Goal: Task Accomplishment & Management: Manage account settings

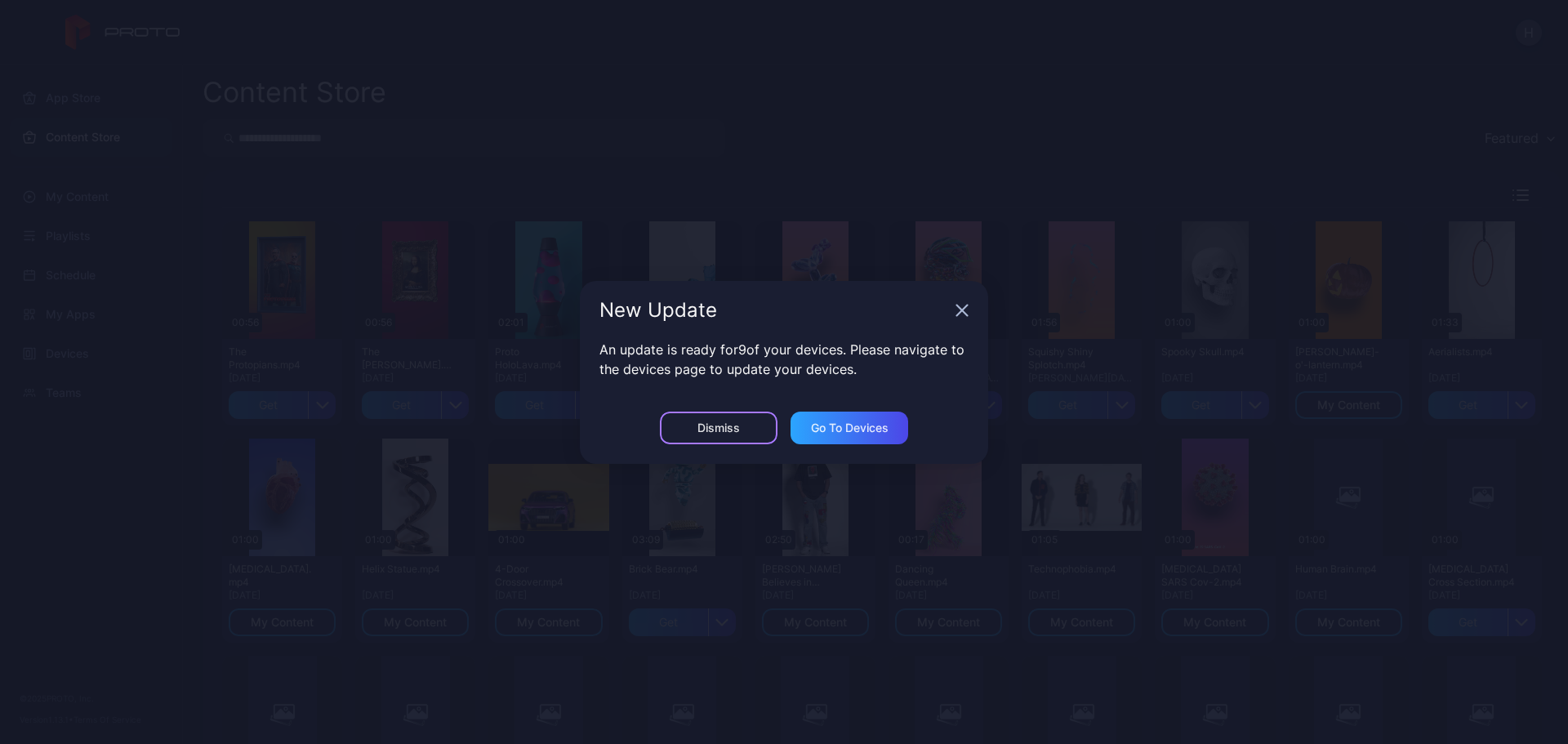
click at [741, 426] on div "Dismiss" at bounding box center [718, 427] width 118 height 33
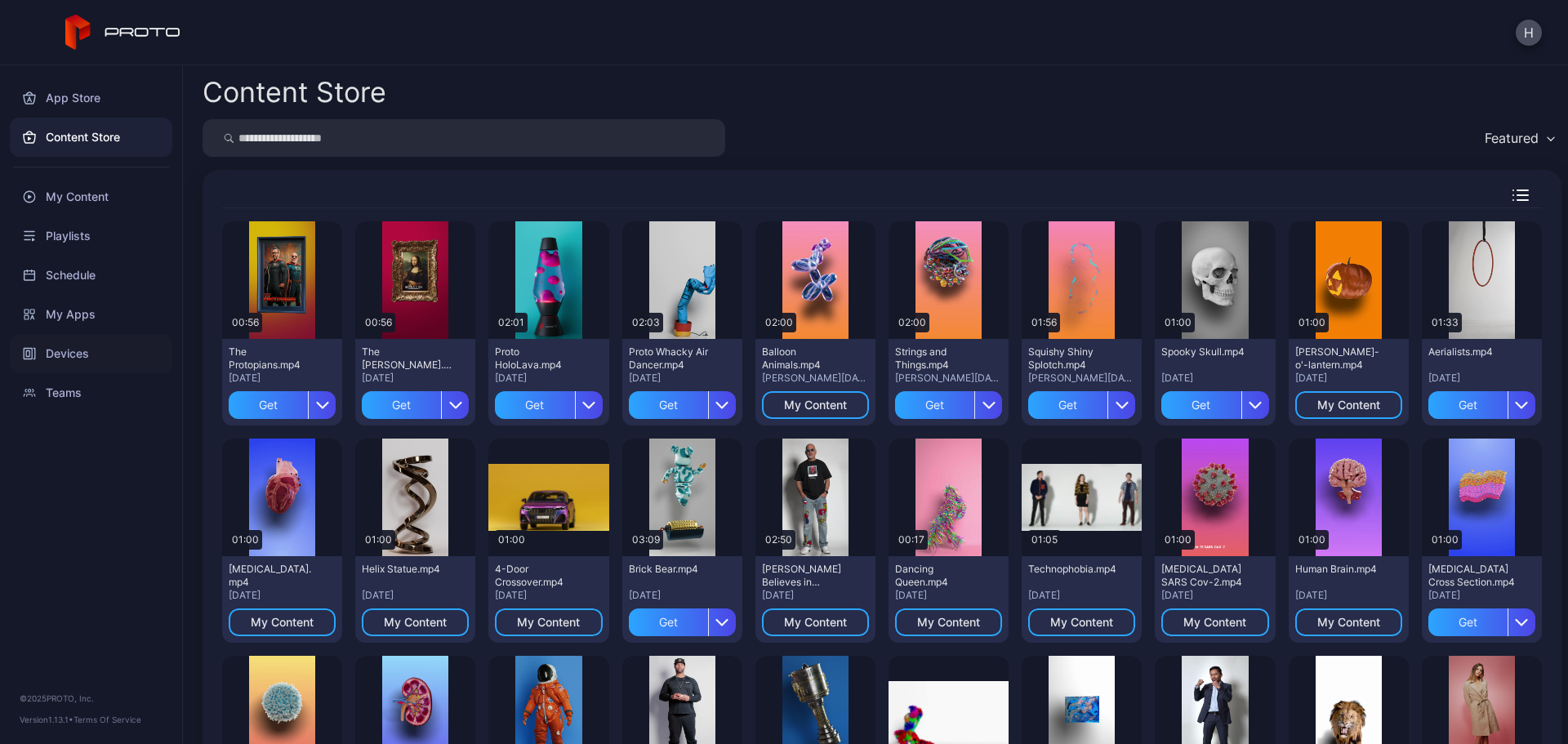
click at [74, 350] on div "Devices" at bounding box center [91, 354] width 162 height 39
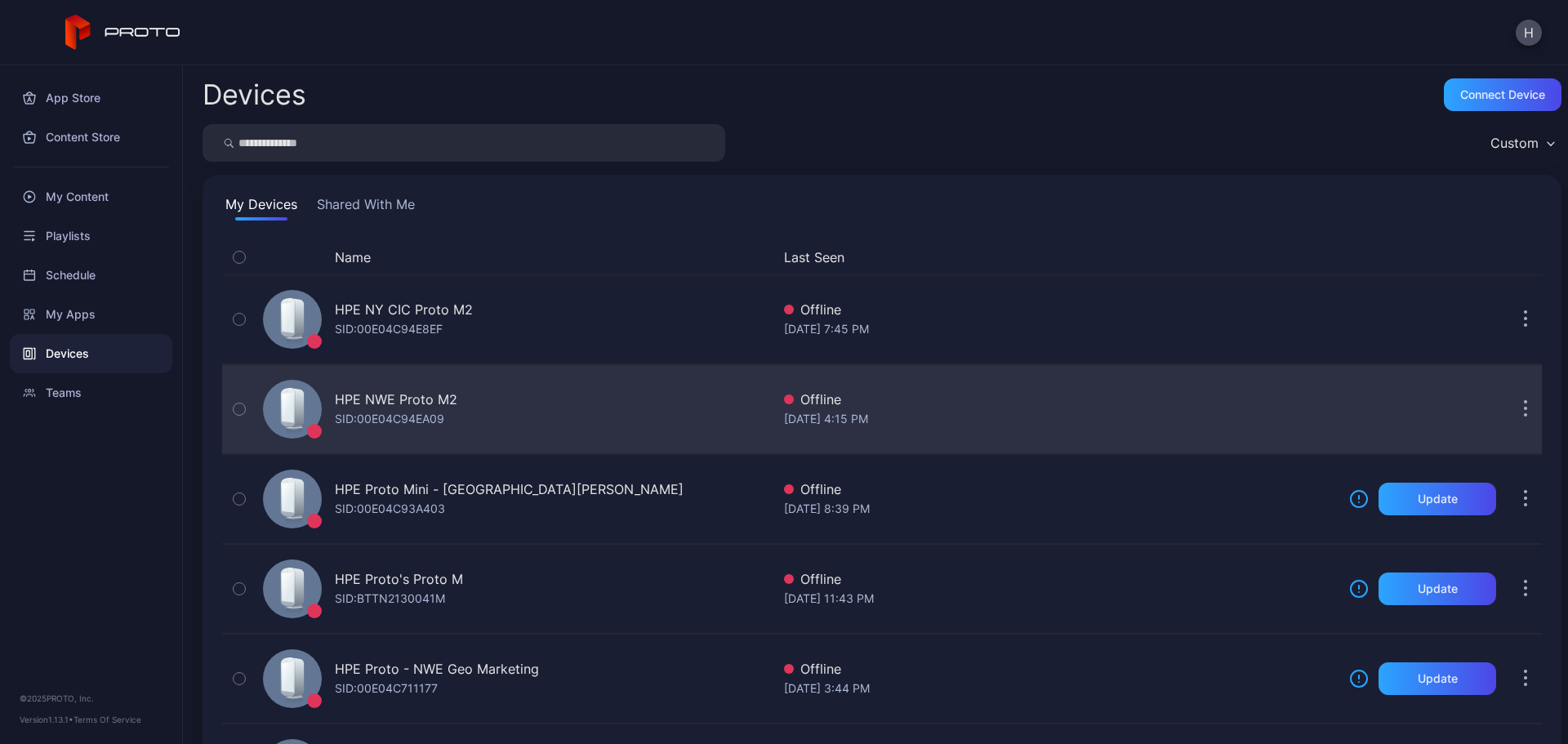
click at [419, 393] on div "HPE NWE Proto M2" at bounding box center [396, 399] width 123 height 19
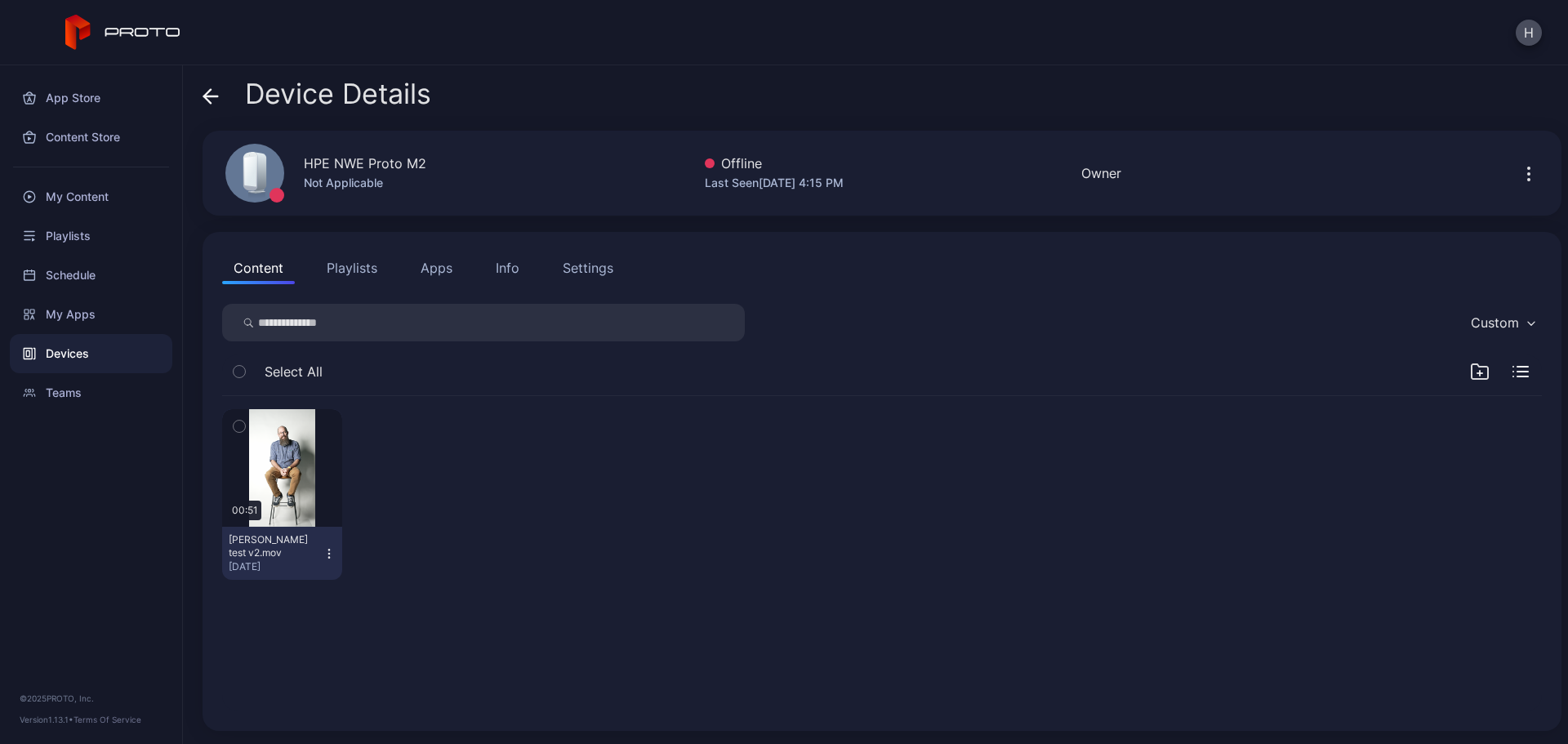
click at [588, 278] on button "Settings" at bounding box center [588, 268] width 74 height 33
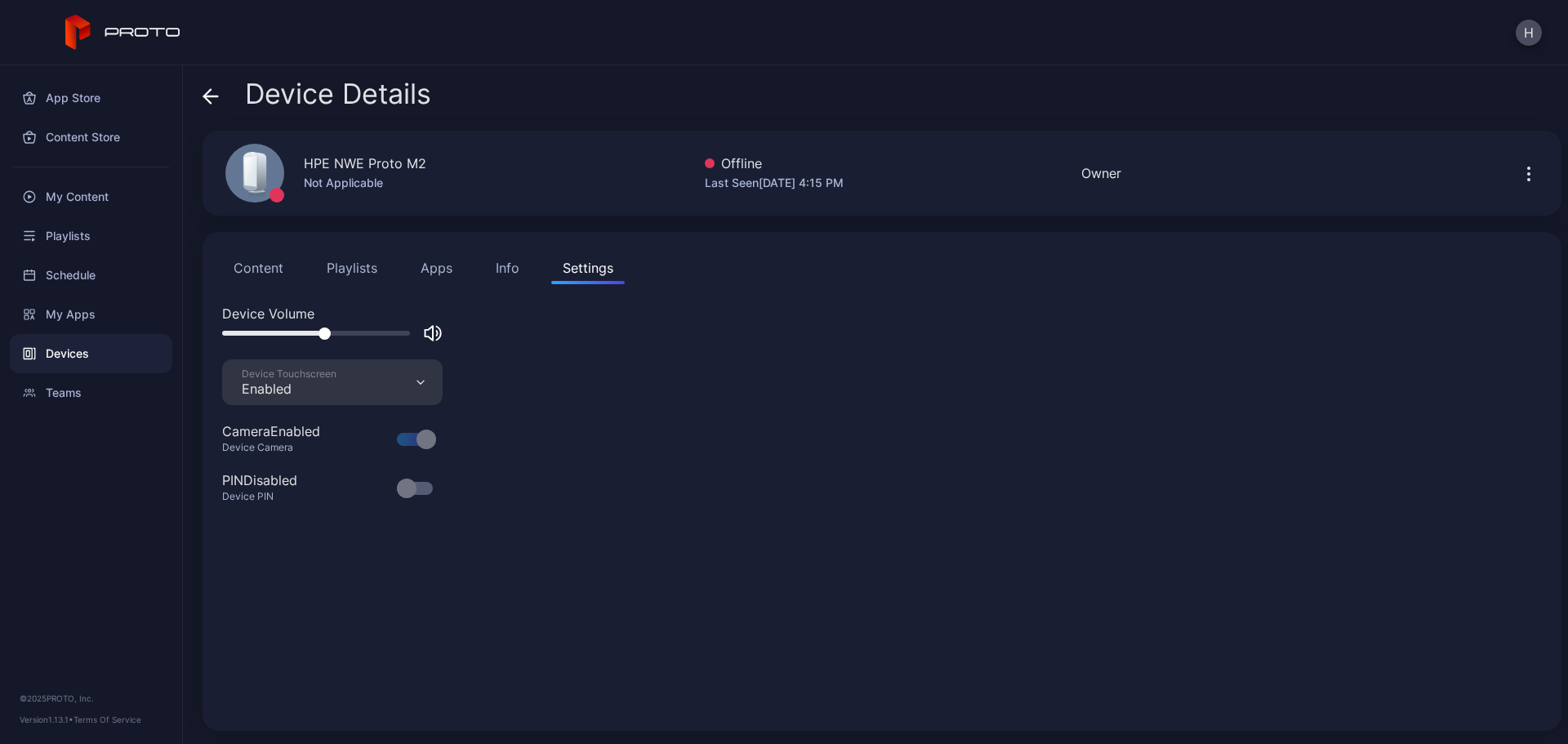
click at [516, 270] on div "Info" at bounding box center [507, 268] width 23 height 19
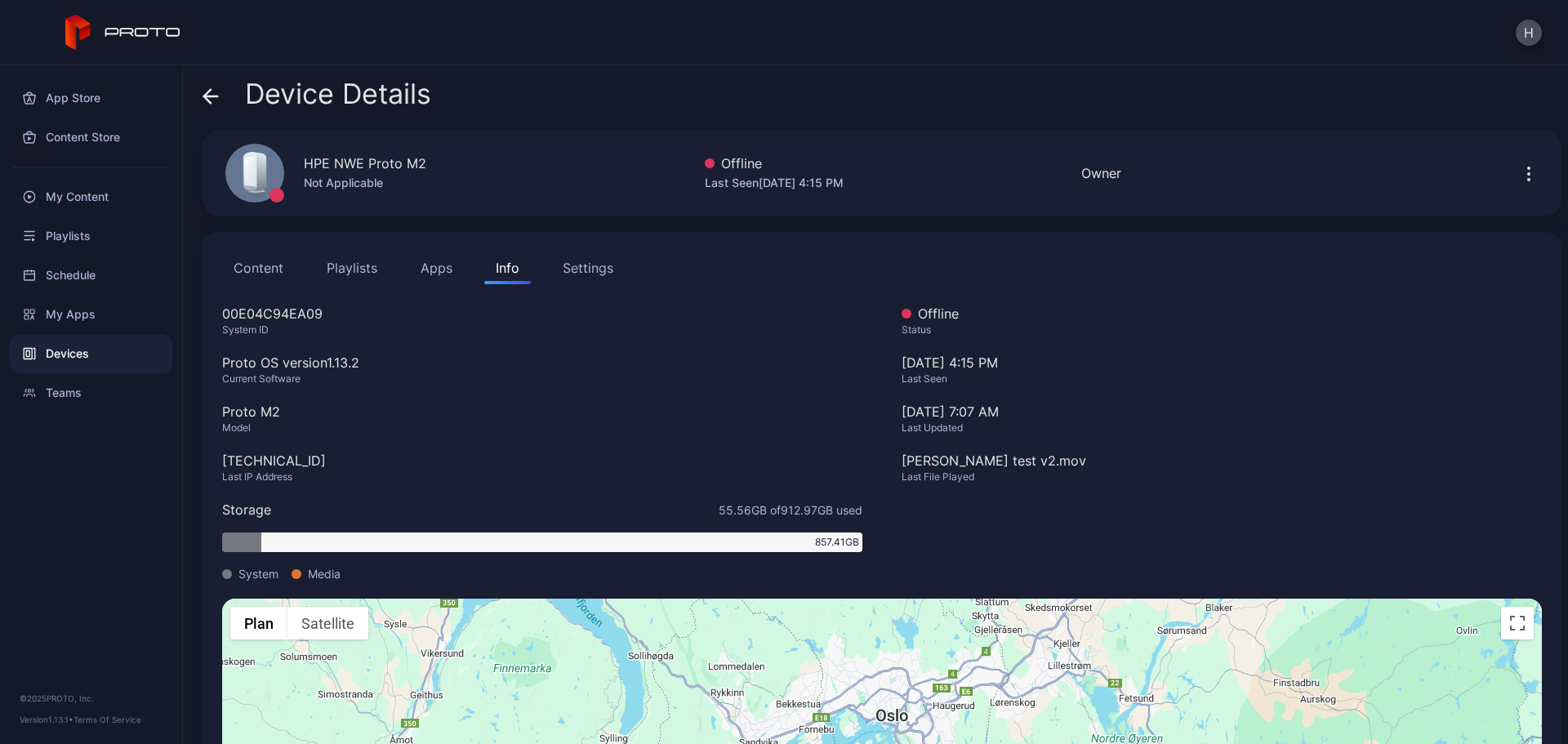
drag, startPoint x: 712, startPoint y: 648, endPoint x: 720, endPoint y: 615, distance: 34.0
click at [720, 615] on div "Pour activer le glissement avec le clavier, appuyez sur Alt+Entrée. Une fois ce…" at bounding box center [882, 745] width 1320 height 293
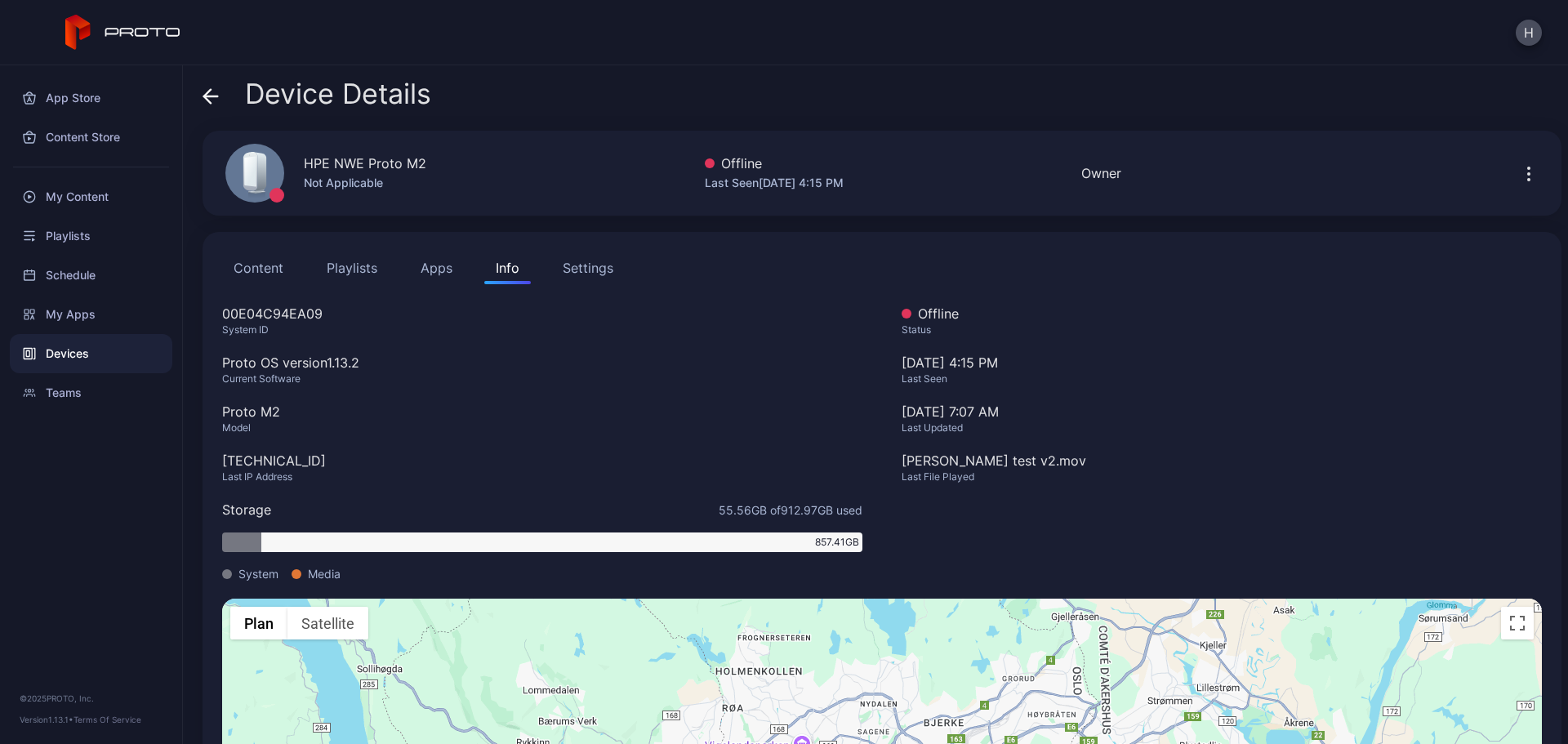
click at [211, 99] on icon at bounding box center [211, 96] width 17 height 17
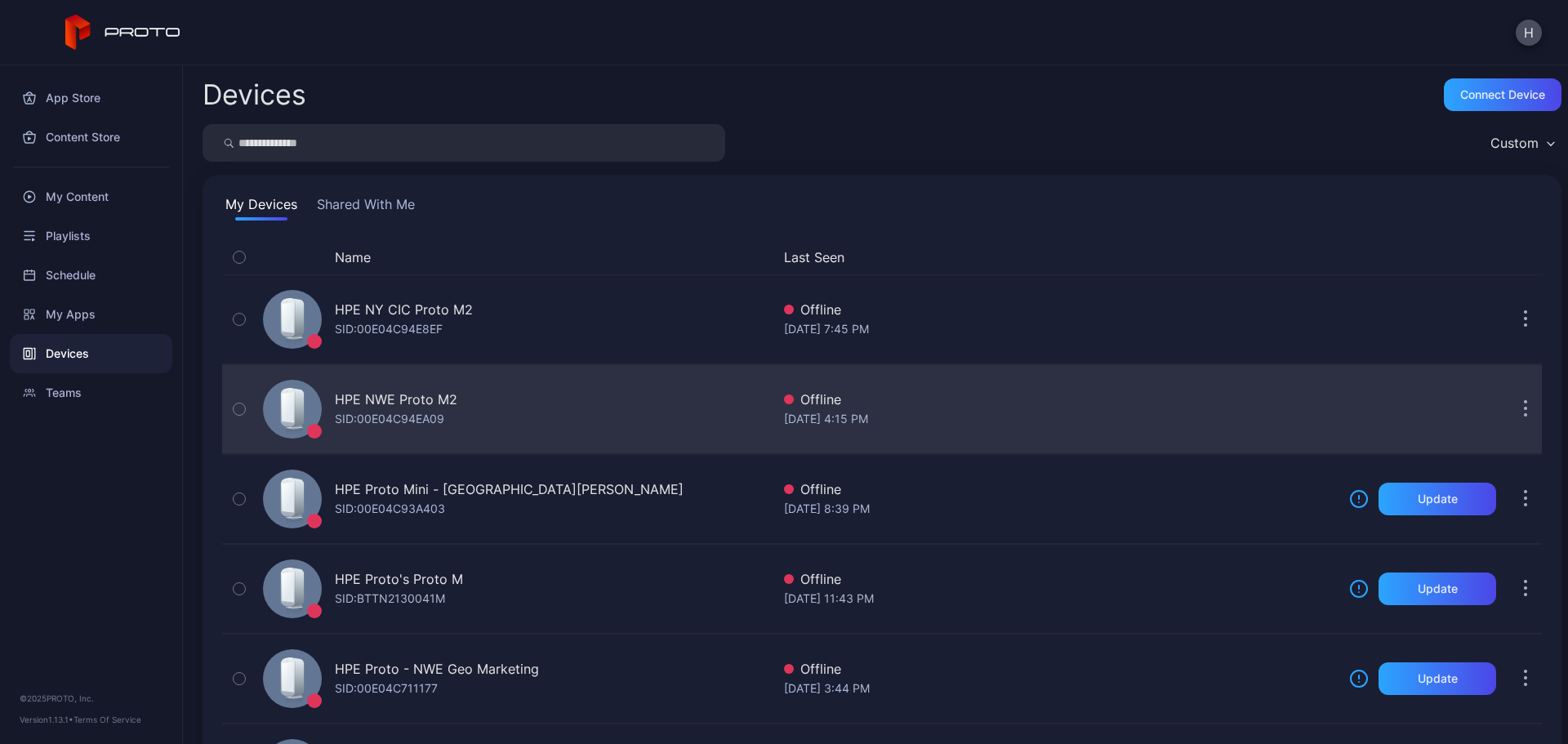
click at [1524, 406] on icon "button" at bounding box center [1525, 410] width 4 height 18
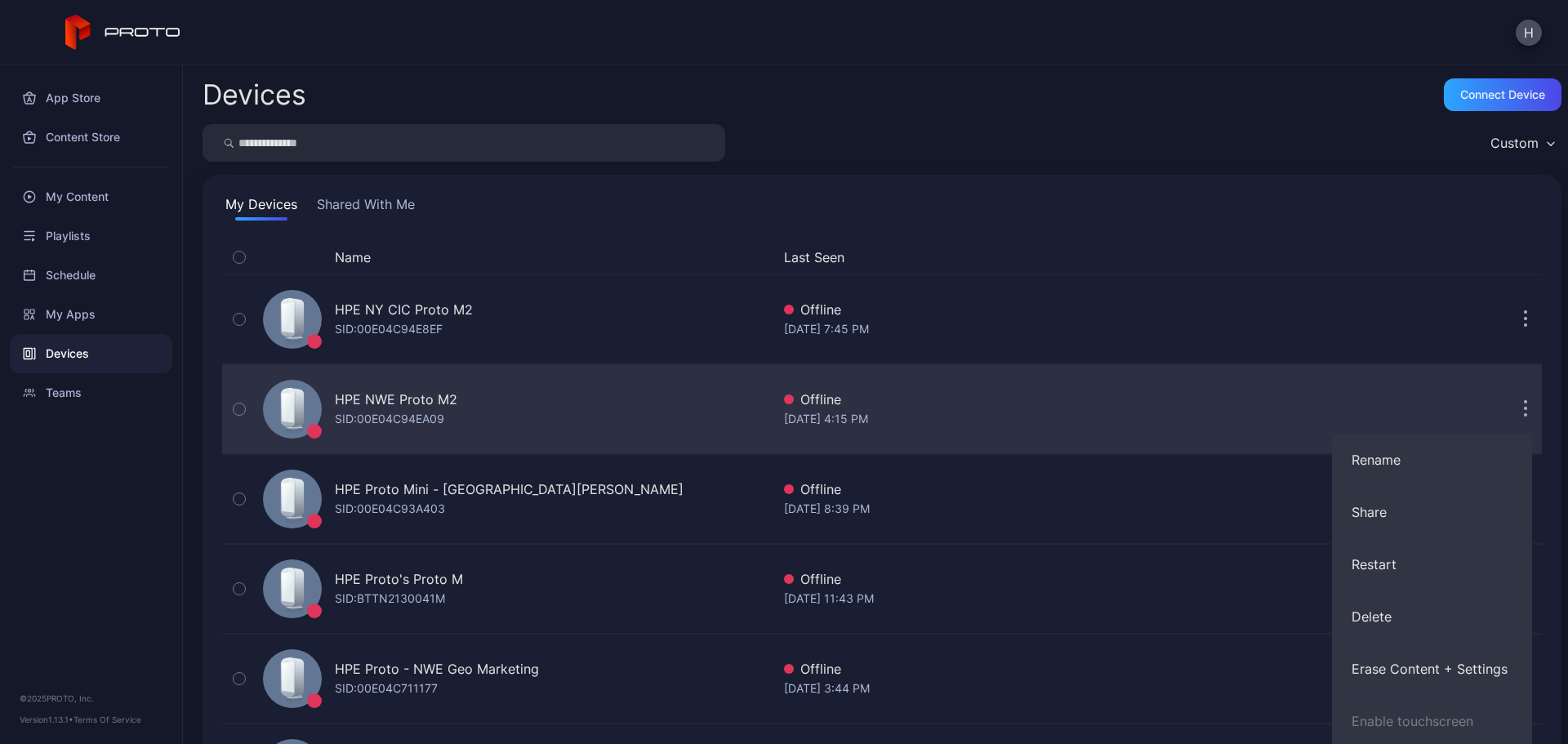
click at [1509, 412] on button "button" at bounding box center [1525, 409] width 33 height 33
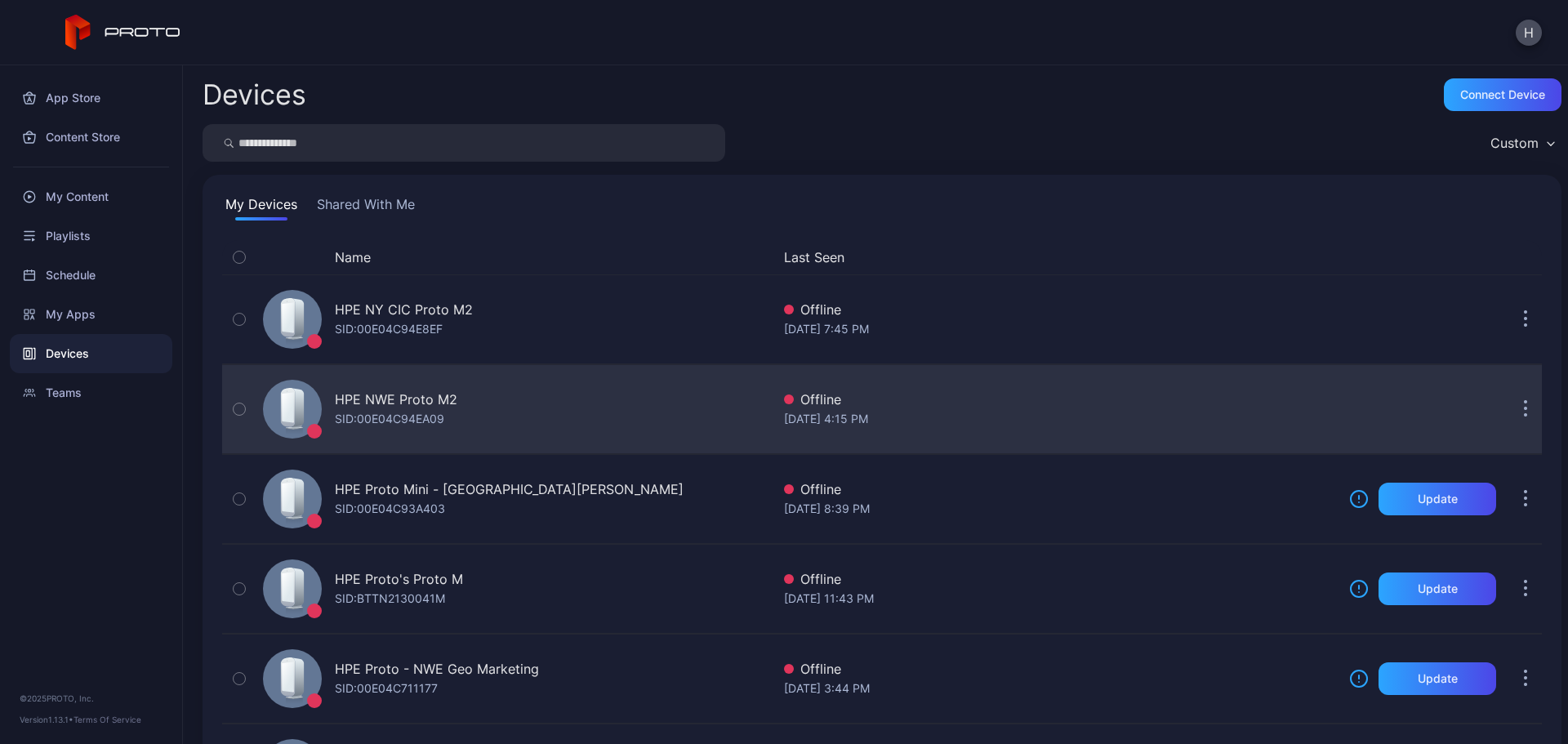
click at [1509, 412] on button "button" at bounding box center [1525, 409] width 33 height 33
click at [580, 405] on div "HPE NWE Proto M2 SID: 00E04C94EA09" at bounding box center [513, 410] width 514 height 82
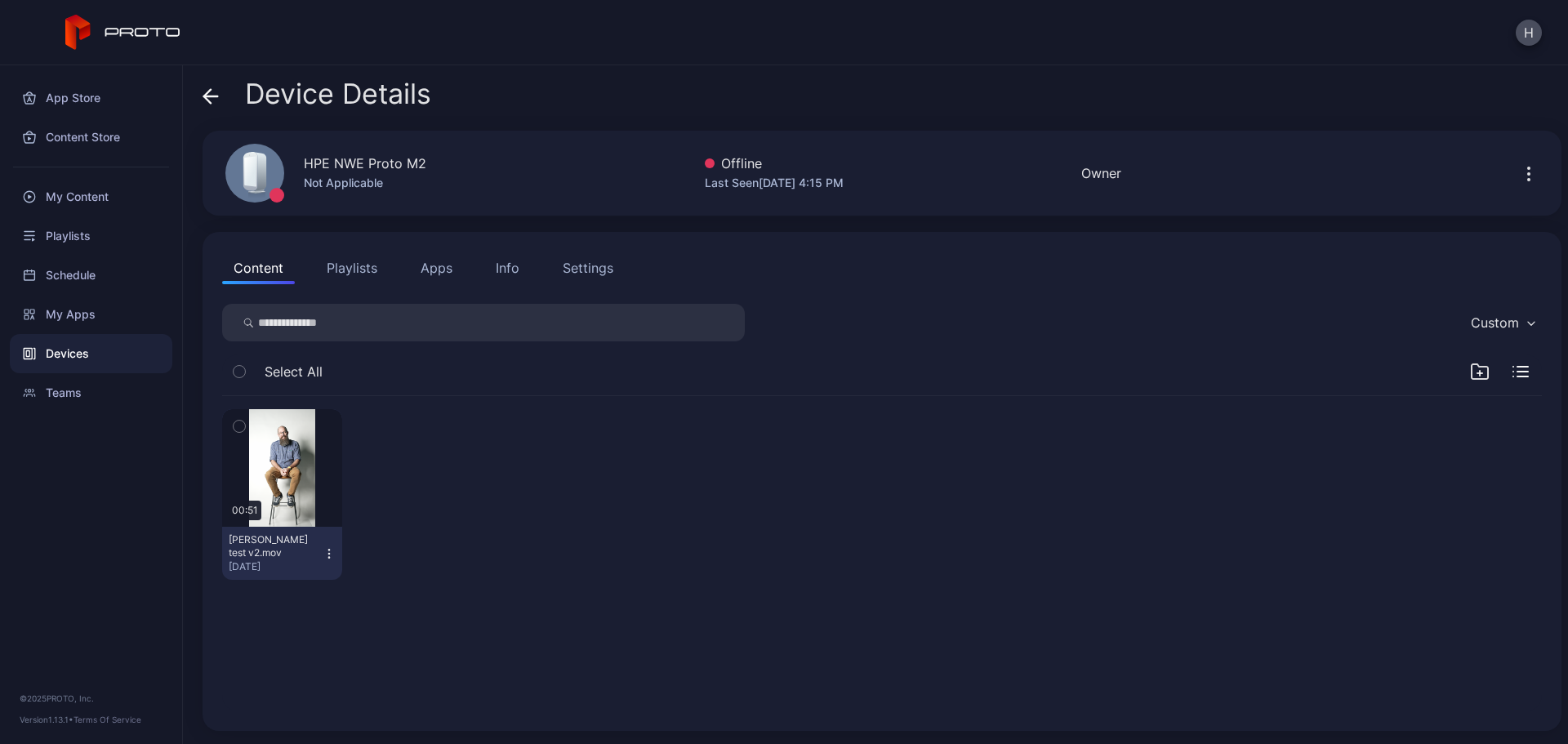
click at [594, 266] on div "Settings" at bounding box center [588, 268] width 51 height 19
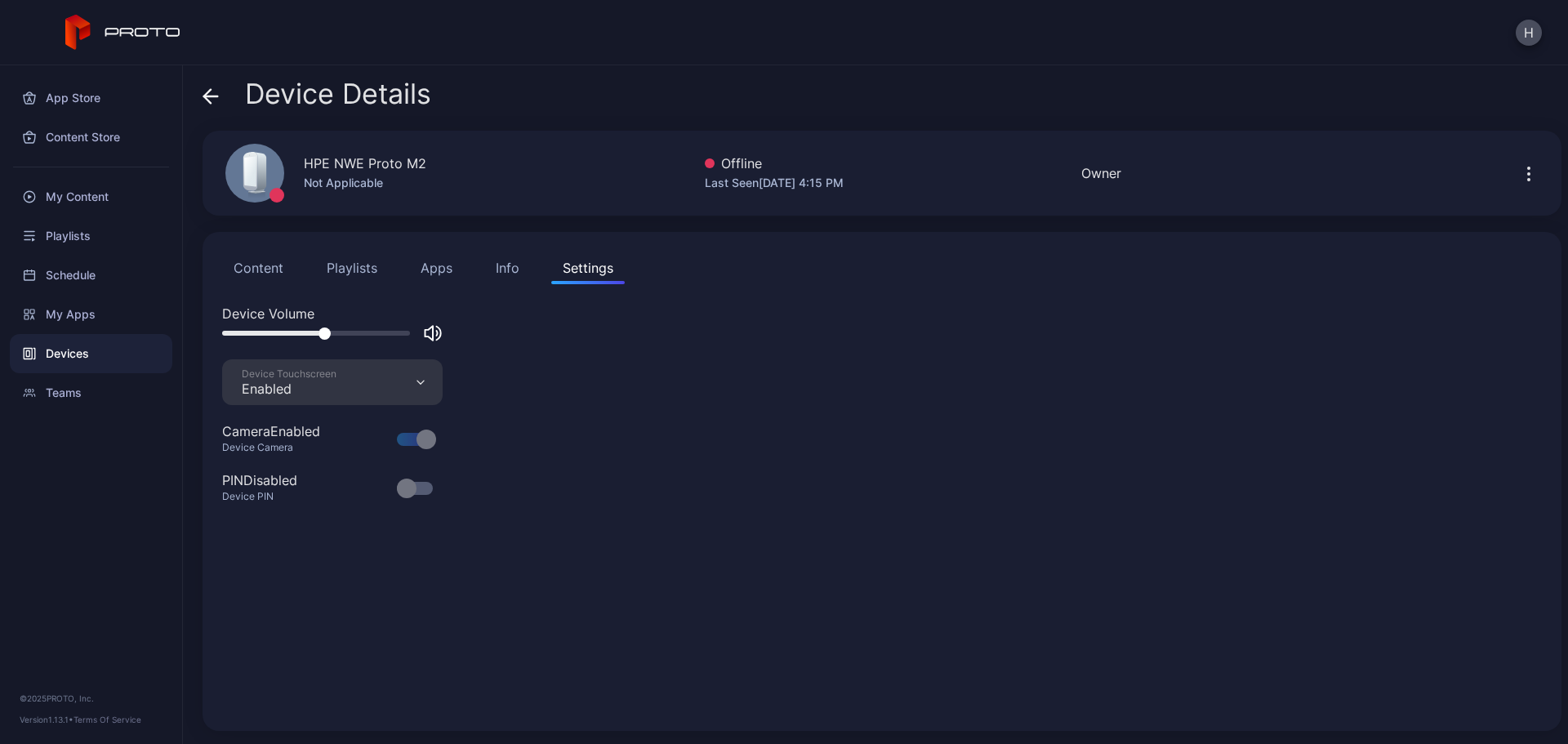
click at [502, 278] on button "Info" at bounding box center [507, 268] width 47 height 33
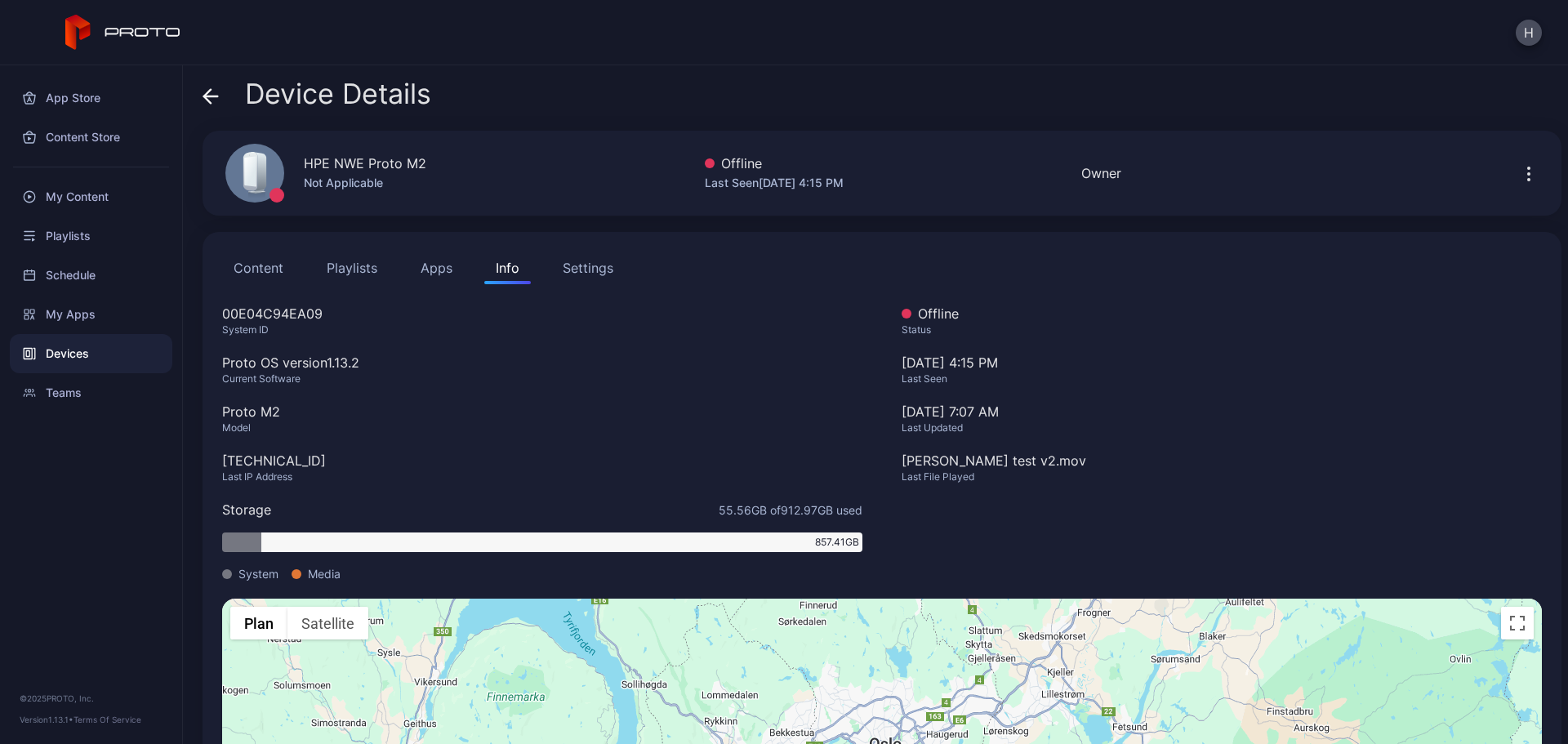
click at [221, 95] on div "Device Details" at bounding box center [317, 98] width 229 height 39
